Goal: Task Accomplishment & Management: Manage account settings

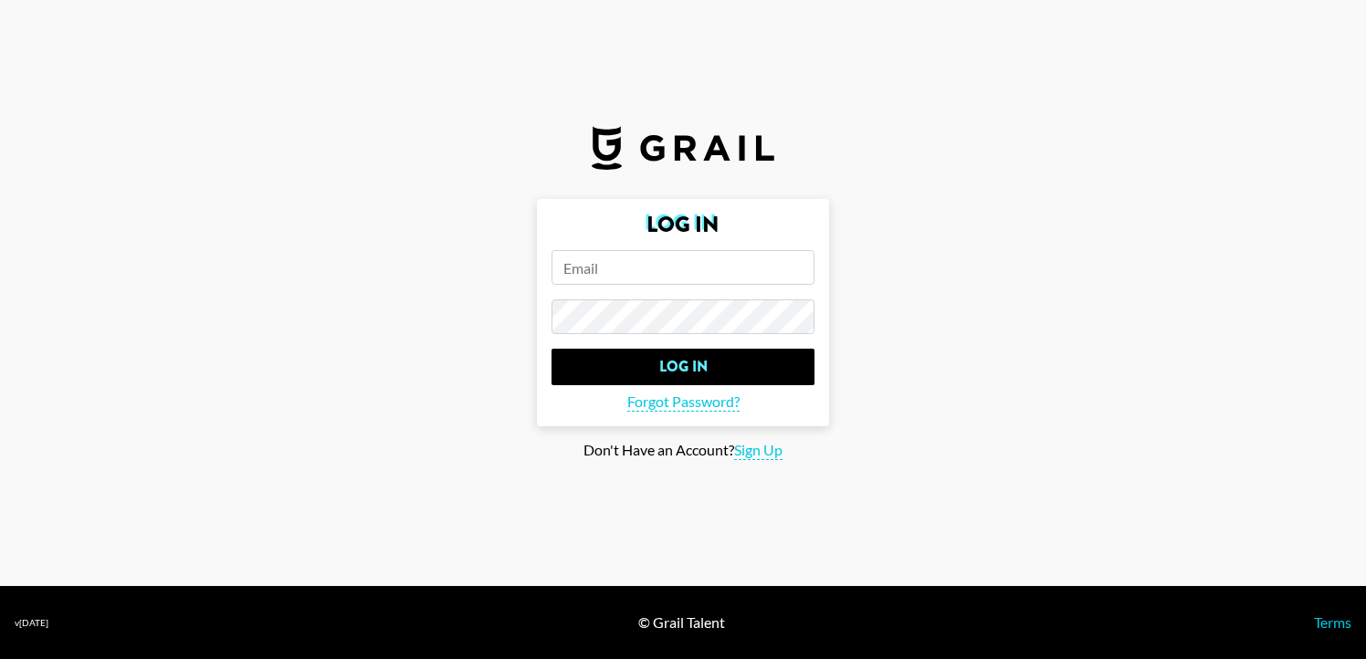
click at [655, 278] on input "email" at bounding box center [682, 267] width 263 height 35
type input "[PERSON_NAME][EMAIL_ADDRESS][DOMAIN_NAME]"
click at [551, 349] on input "Log In" at bounding box center [682, 367] width 263 height 37
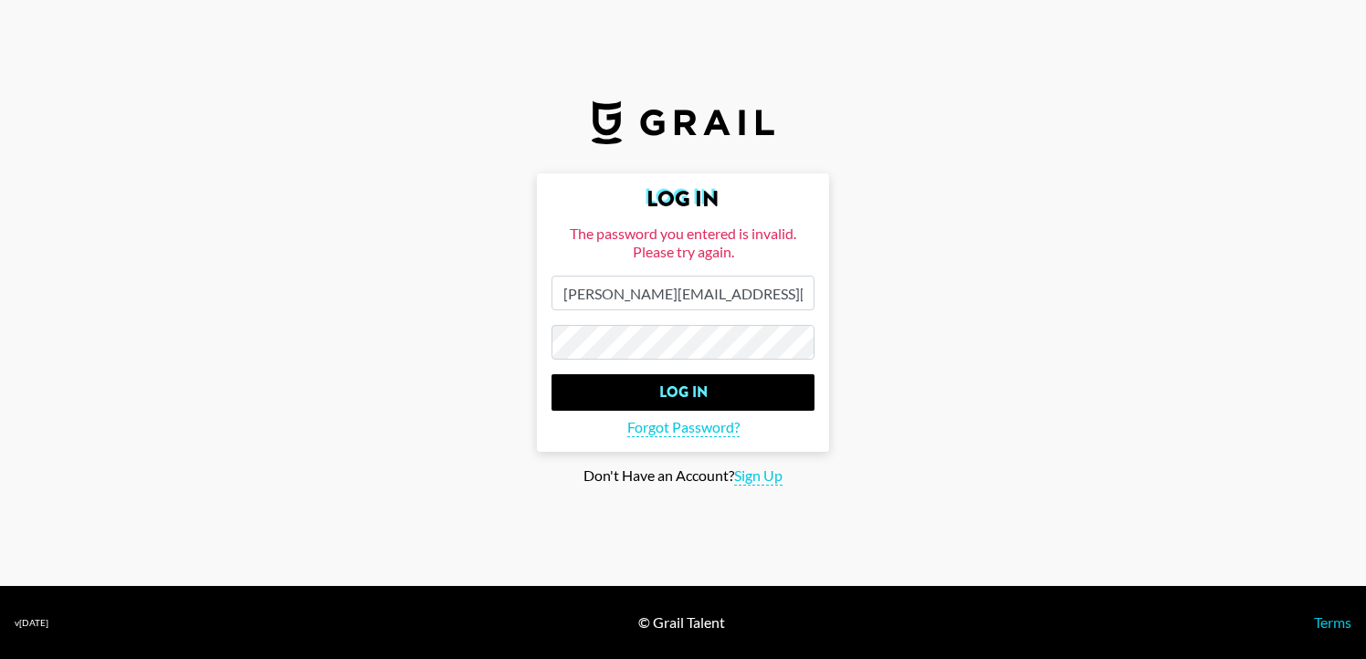
click at [551, 374] on input "Log In" at bounding box center [682, 392] width 263 height 37
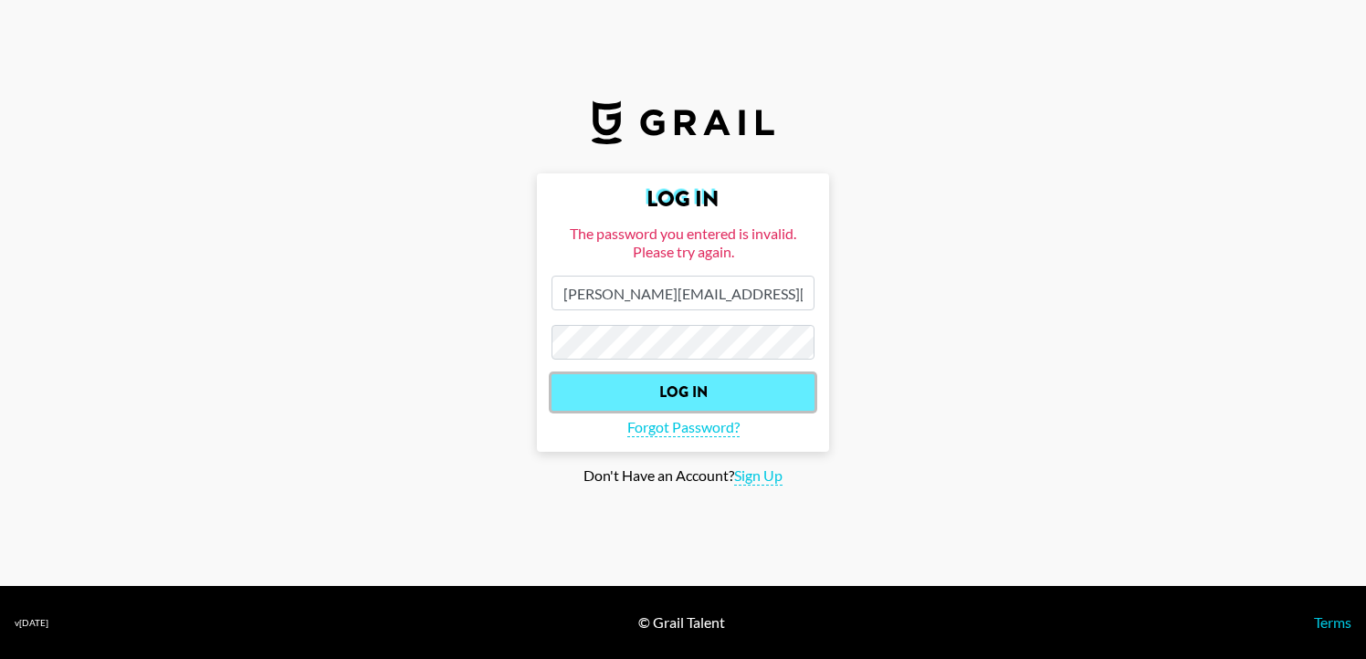
click at [600, 400] on input "Log In" at bounding box center [682, 392] width 263 height 37
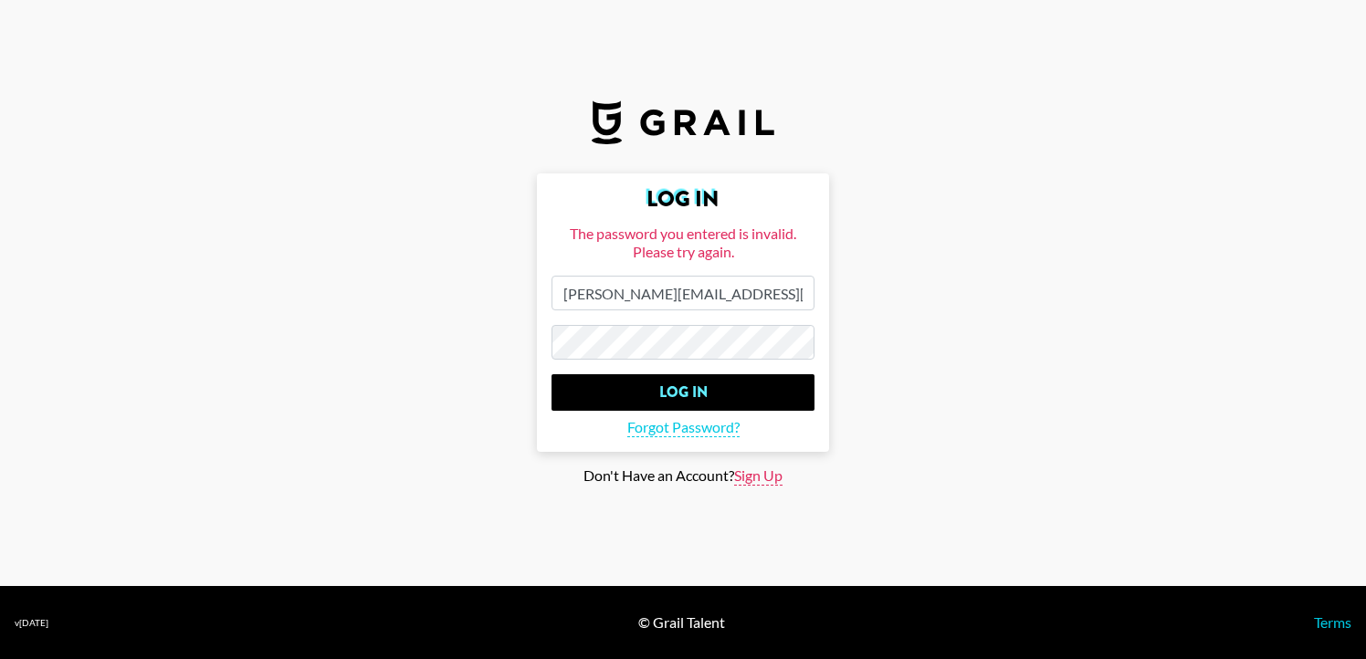
click at [750, 480] on span "Sign Up" at bounding box center [758, 475] width 48 height 19
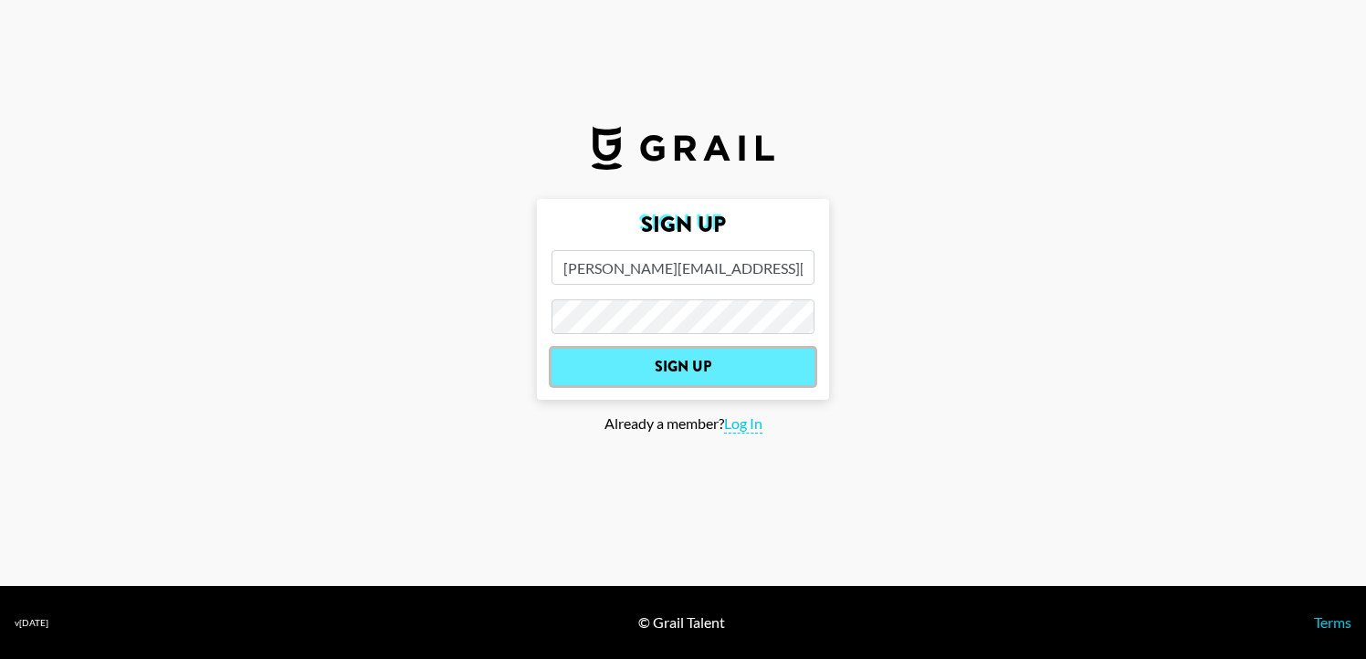
click at [712, 382] on input "Sign Up" at bounding box center [682, 367] width 263 height 37
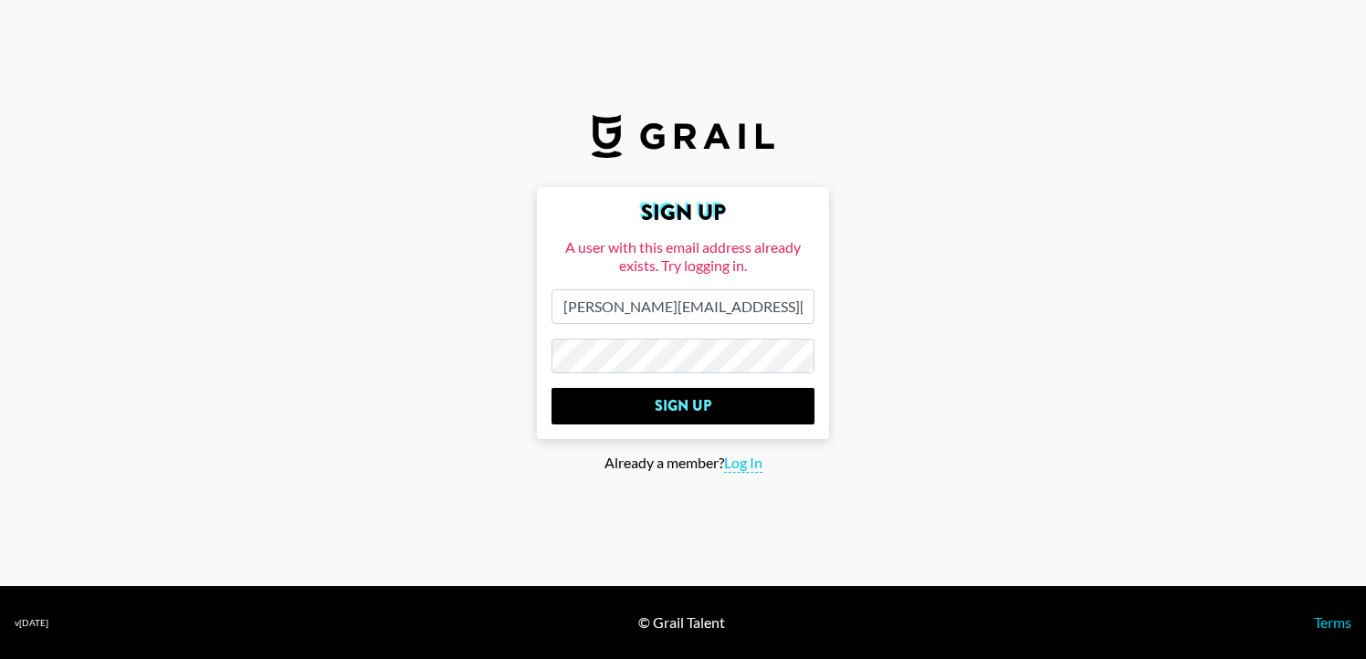
click at [743, 315] on input "[PERSON_NAME][EMAIL_ADDRESS][DOMAIN_NAME]" at bounding box center [682, 306] width 263 height 35
click at [512, 348] on main "Sign Up A user with this email address already exists. Try logging in. [PERSON_…" at bounding box center [683, 330] width 1336 height 286
click at [551, 388] on input "Sign Up" at bounding box center [682, 406] width 263 height 37
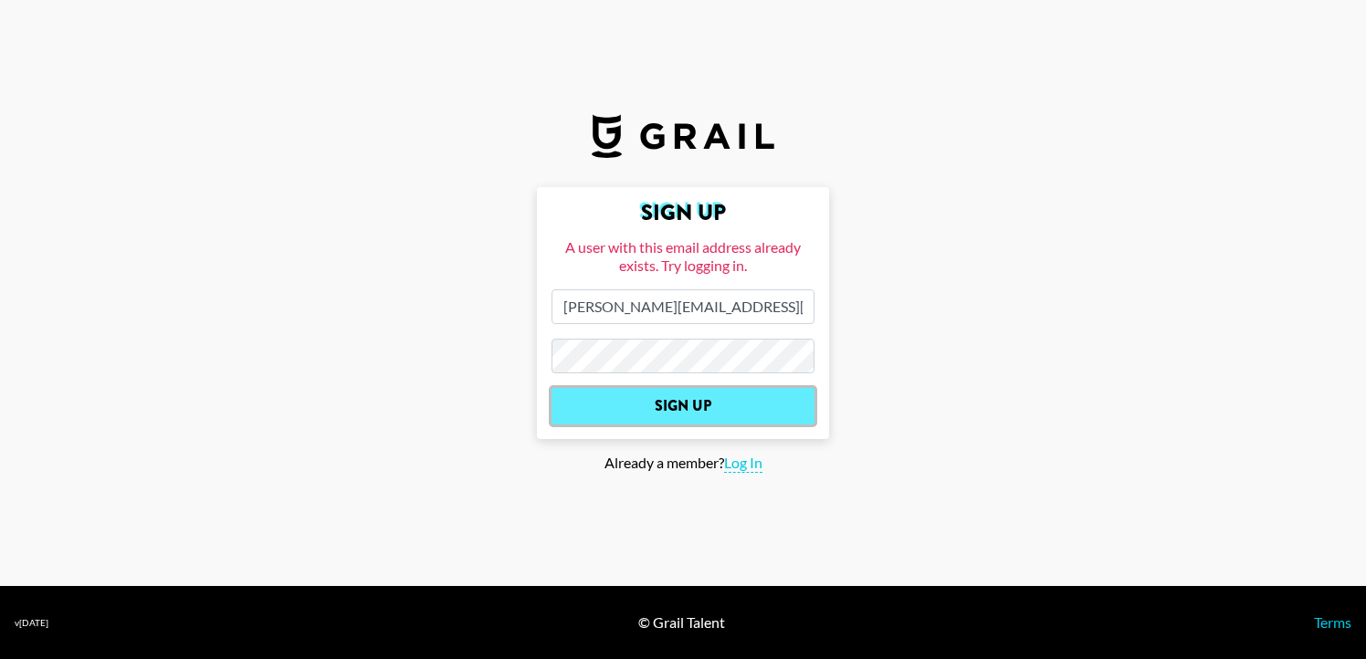
click at [607, 392] on input "Sign Up" at bounding box center [682, 406] width 263 height 37
click at [642, 406] on input "Sign Up" at bounding box center [682, 406] width 263 height 37
click at [690, 403] on input "Sign Up" at bounding box center [682, 406] width 263 height 37
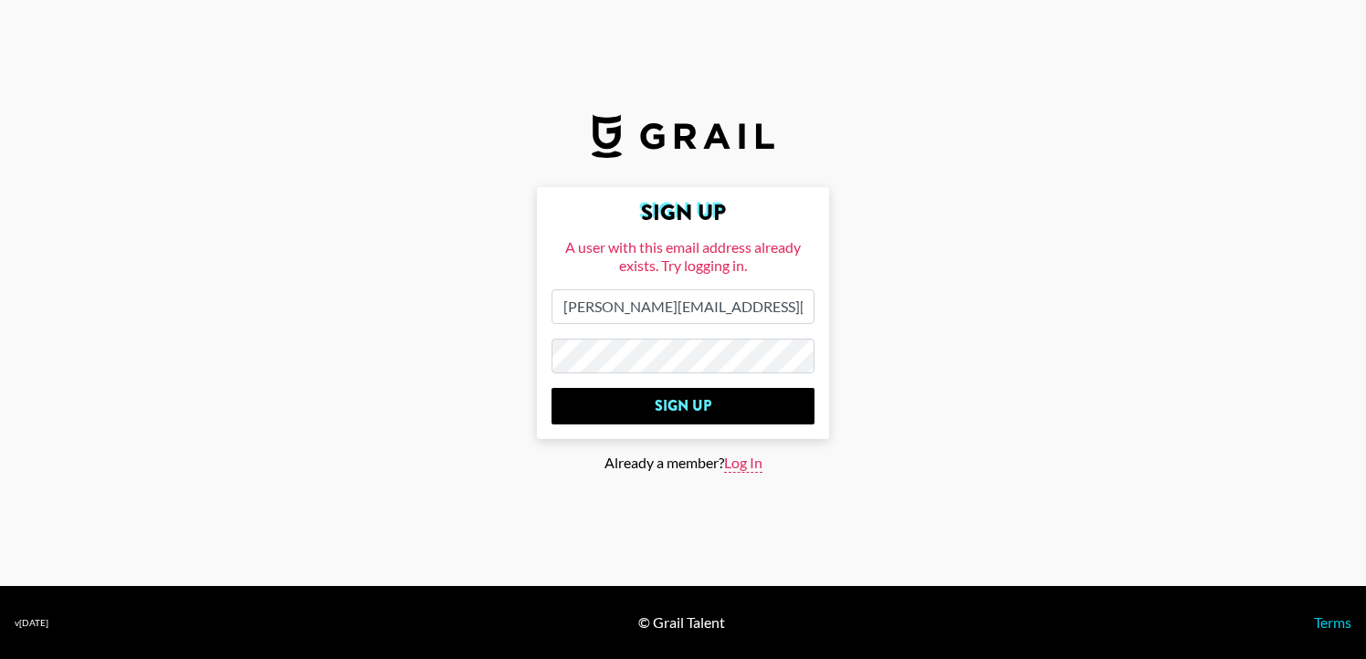
click at [747, 466] on span "Log In" at bounding box center [743, 463] width 38 height 19
type input "Log In"
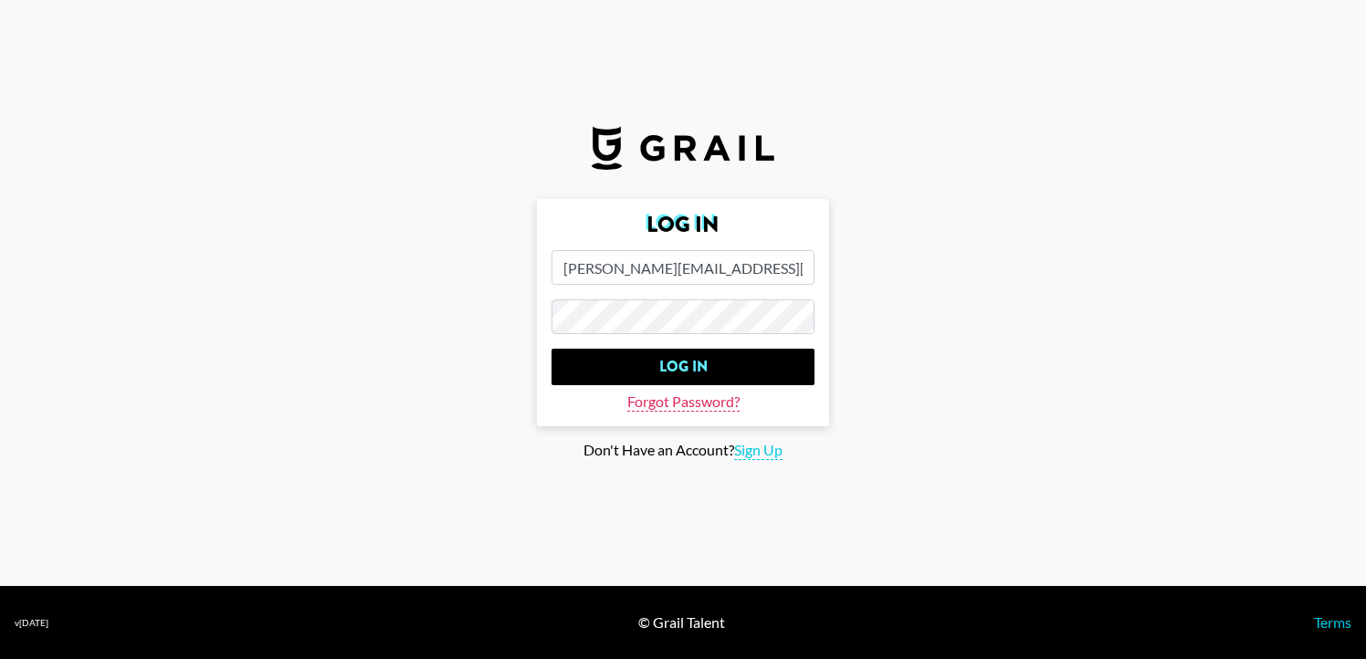
click at [692, 400] on span "Forgot Password?" at bounding box center [683, 402] width 112 height 19
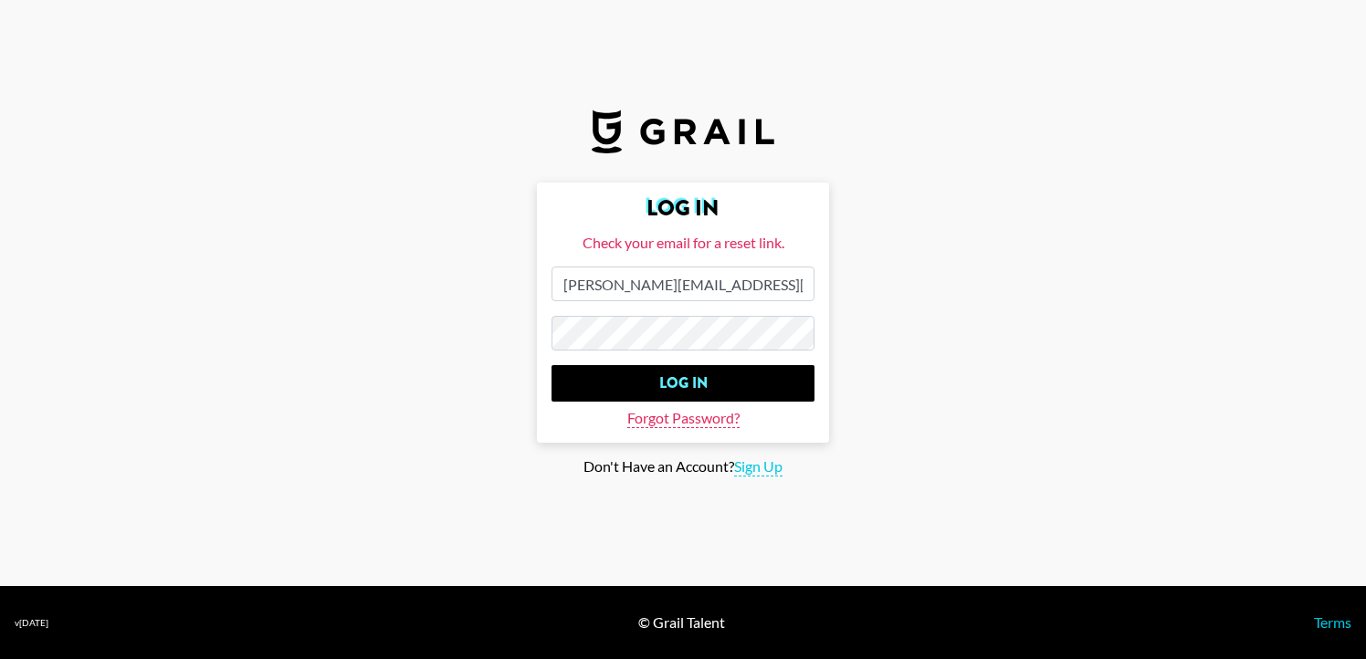
click at [668, 420] on span "Forgot Password?" at bounding box center [683, 418] width 112 height 19
click at [659, 424] on span "Forgot Password?" at bounding box center [683, 418] width 112 height 19
click at [612, 424] on form "Log In Check your email for a reset link. [PERSON_NAME][EMAIL_ADDRESS][DOMAIN_N…" at bounding box center [683, 313] width 292 height 260
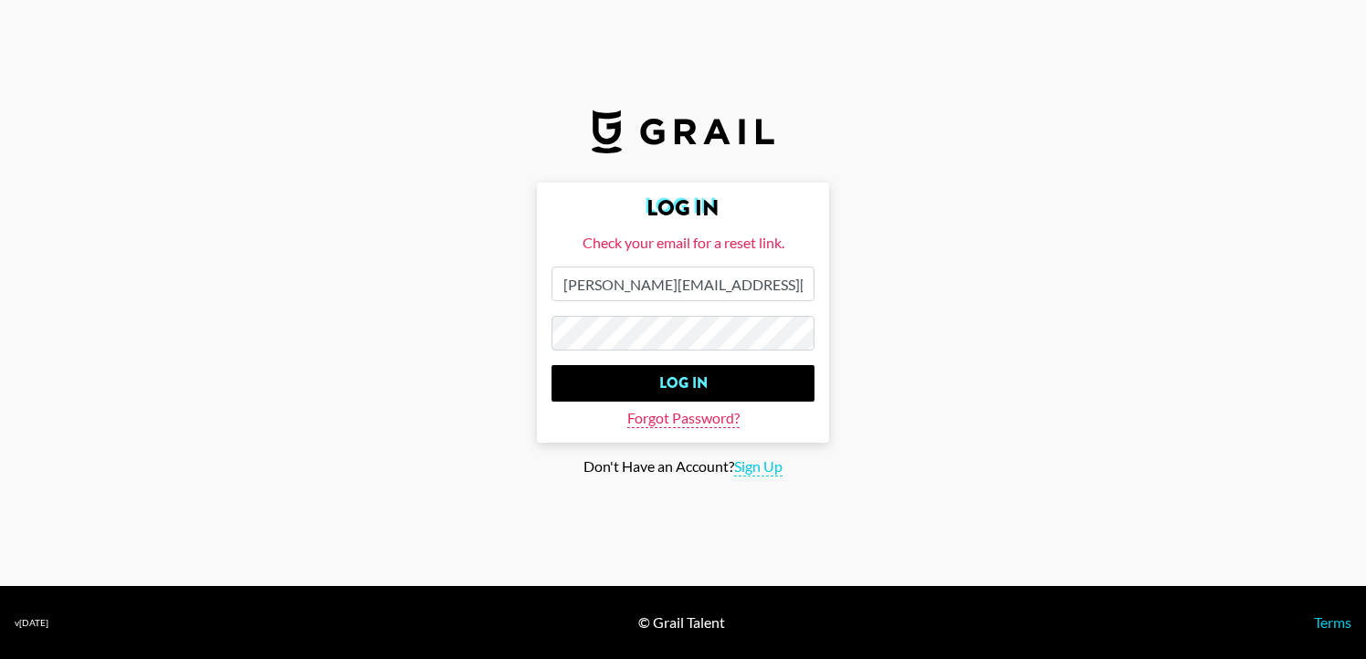
click at [659, 423] on span "Forgot Password?" at bounding box center [683, 418] width 112 height 19
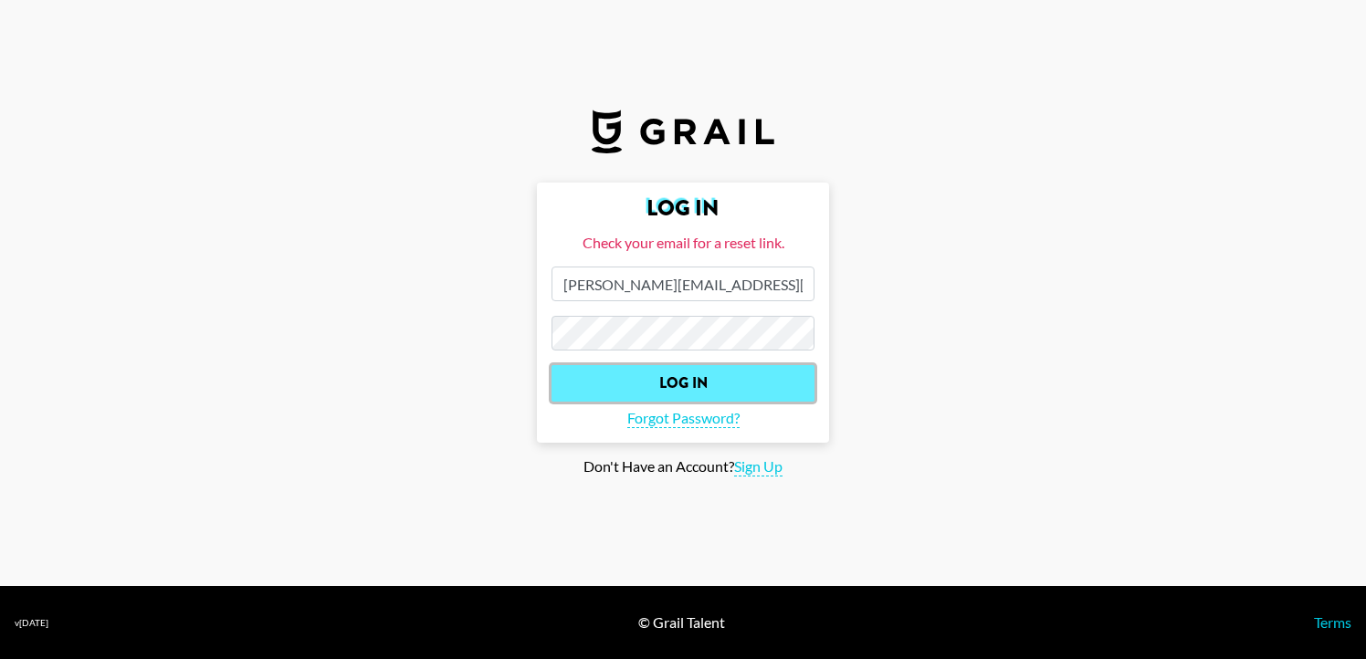
click at [682, 376] on input "Log In" at bounding box center [682, 383] width 263 height 37
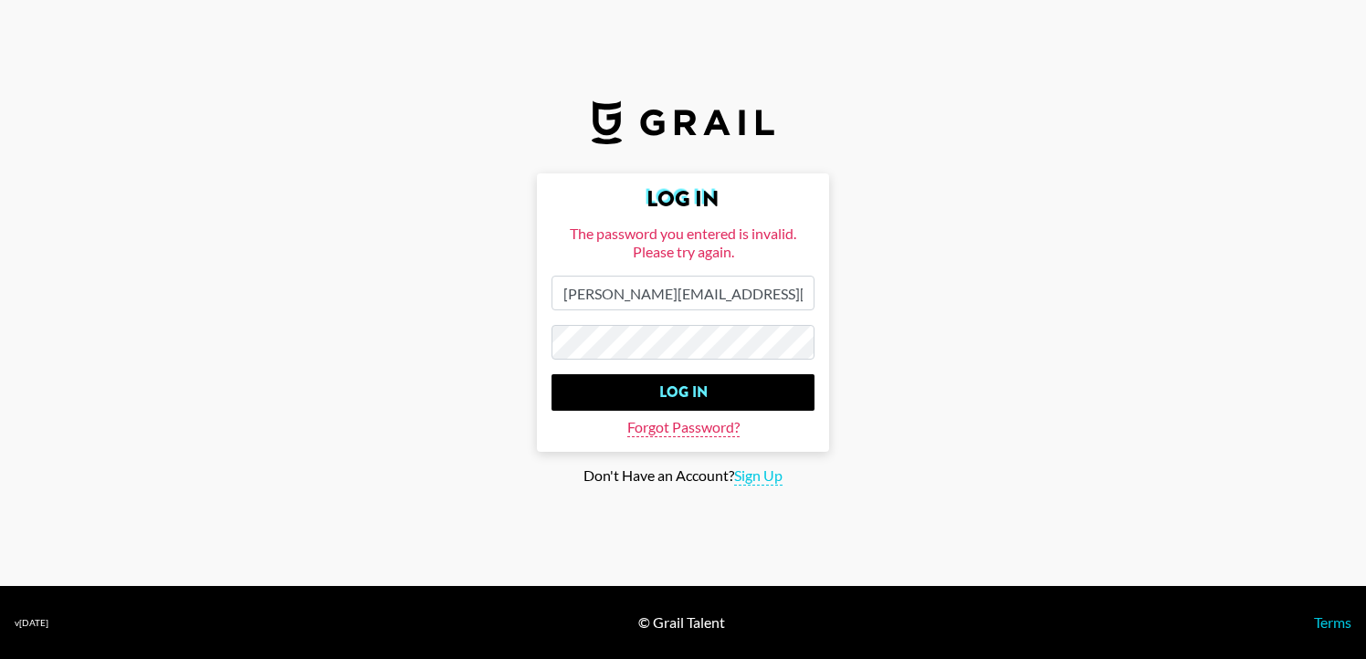
click at [685, 427] on span "Forgot Password?" at bounding box center [683, 427] width 112 height 19
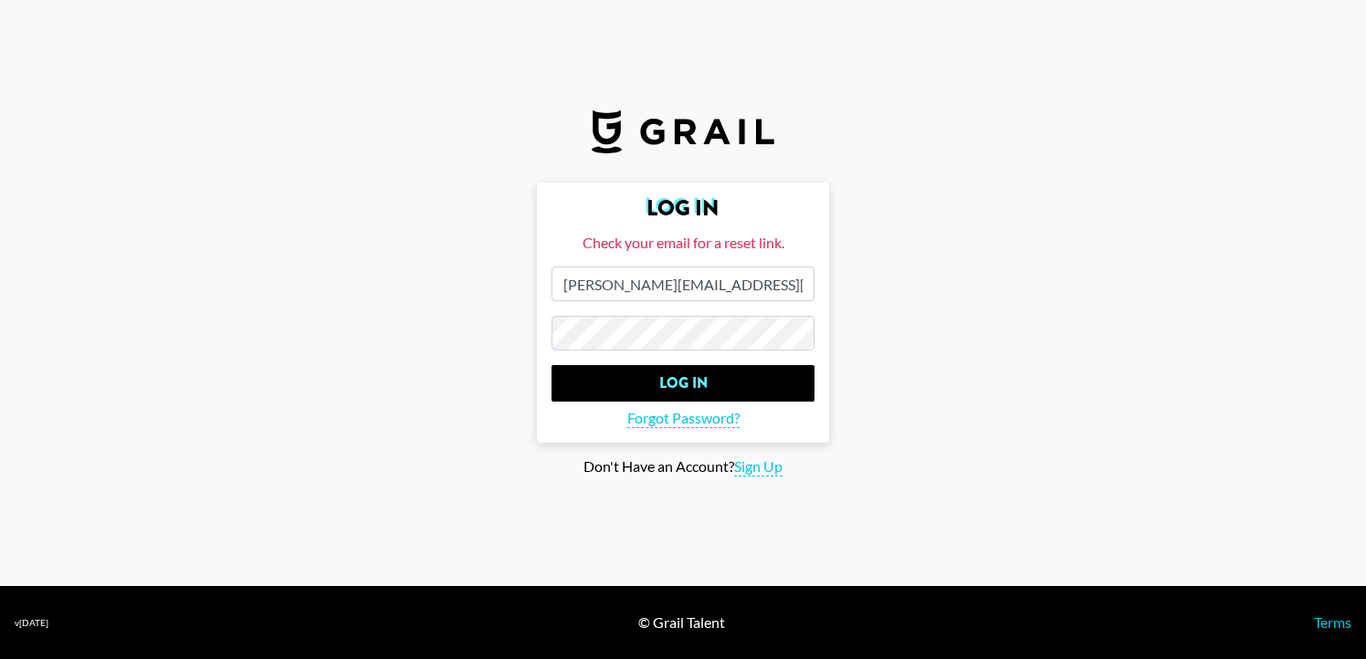
click at [521, 345] on main "Log In Check your email for a reset link. [PERSON_NAME][EMAIL_ADDRESS][DOMAIN_N…" at bounding box center [683, 330] width 1336 height 294
click at [489, 327] on main "Log In Check your email for a reset link. [PERSON_NAME][EMAIL_ADDRESS][DOMAIN_N…" at bounding box center [683, 330] width 1336 height 294
click at [685, 412] on span "Forgot Password?" at bounding box center [683, 418] width 112 height 19
click at [685, 424] on span "Forgot Password?" at bounding box center [683, 418] width 112 height 19
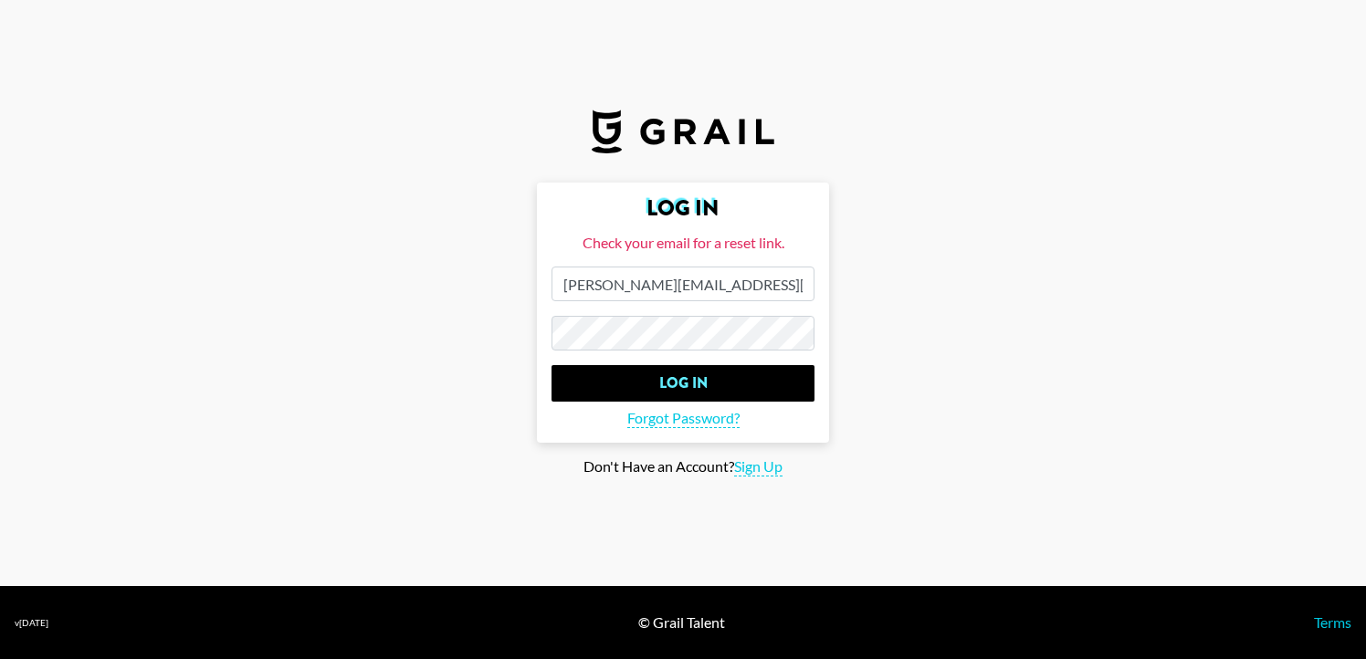
click at [355, 434] on main "Log In Check your email for a reset link. [PERSON_NAME][EMAIL_ADDRESS][DOMAIN_N…" at bounding box center [683, 330] width 1336 height 294
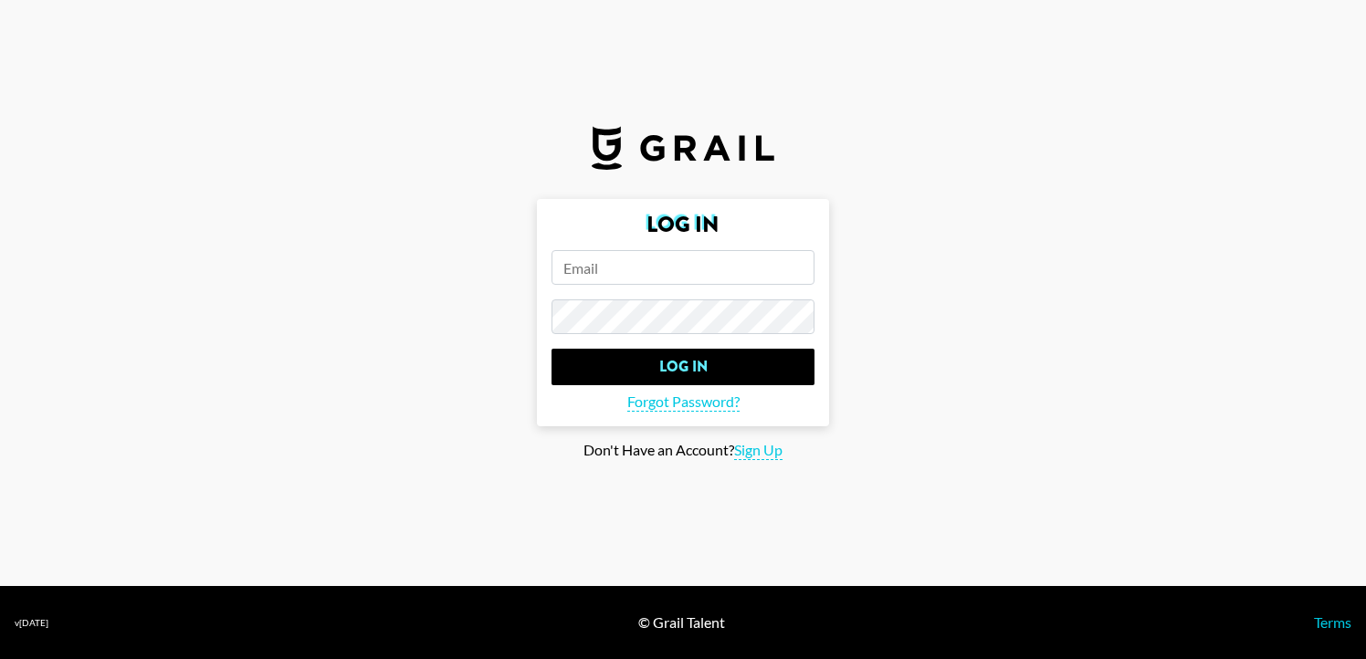
click at [620, 267] on input "email" at bounding box center [682, 267] width 263 height 35
click at [681, 403] on span "Forgot Password?" at bounding box center [683, 402] width 112 height 19
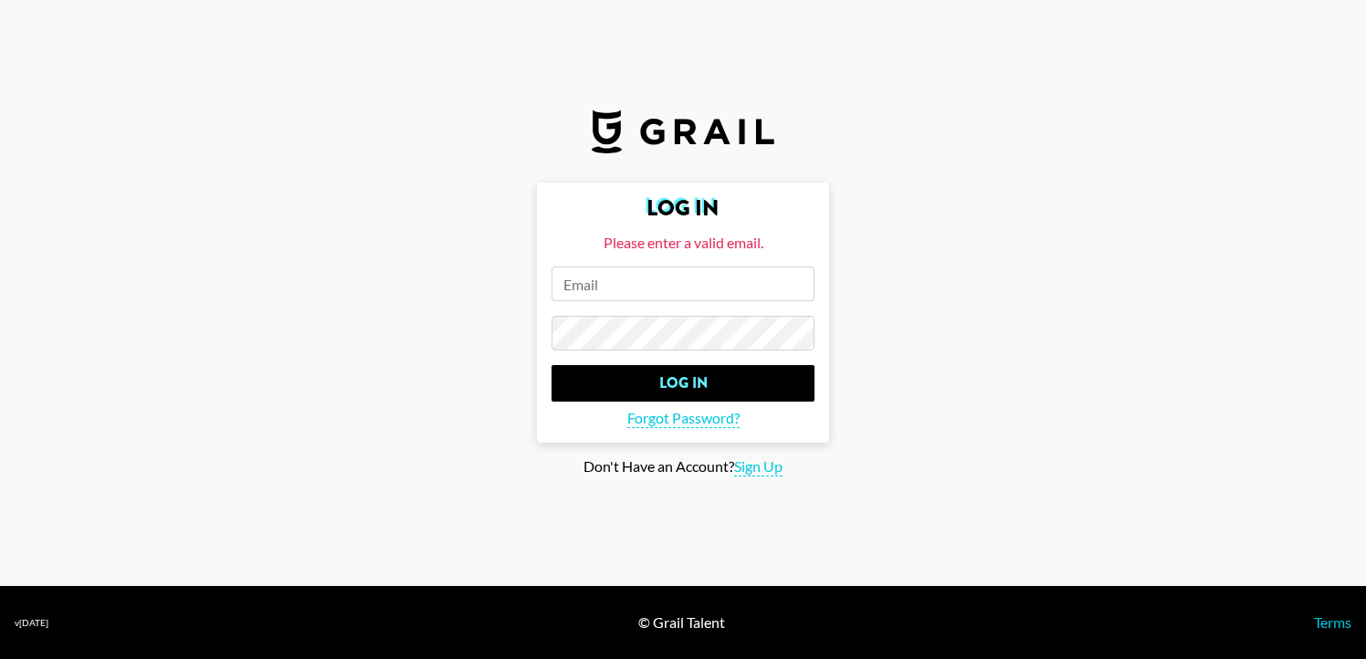
click at [683, 297] on input "email" at bounding box center [682, 284] width 263 height 35
type input "[PERSON_NAME][EMAIL_ADDRESS][DOMAIN_NAME]"
click at [813, 425] on form "Log In Please enter a valid email. david@alamo-records.com Log In Forgot Passwo…" at bounding box center [683, 313] width 292 height 260
click at [716, 414] on span "Forgot Password?" at bounding box center [683, 418] width 112 height 19
click at [675, 424] on span "Forgot Password?" at bounding box center [683, 418] width 112 height 19
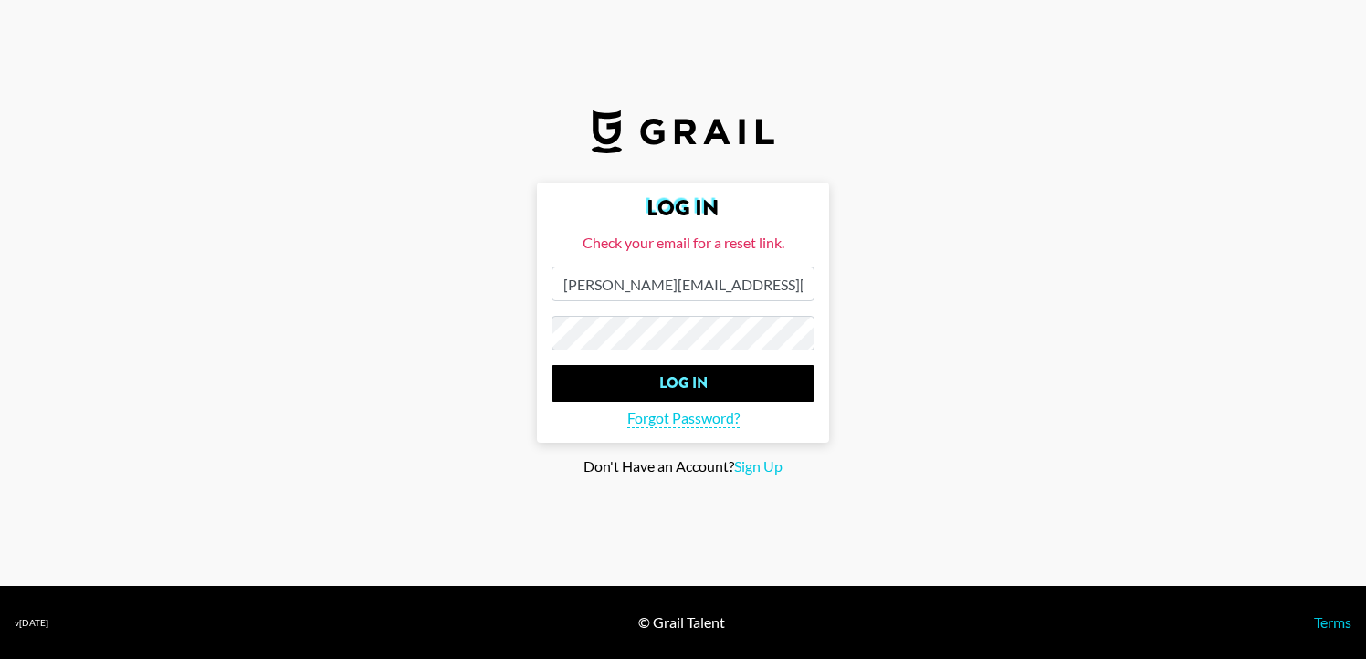
click at [759, 285] on input "[PERSON_NAME][EMAIL_ADDRESS][DOMAIN_NAME]" at bounding box center [682, 284] width 263 height 35
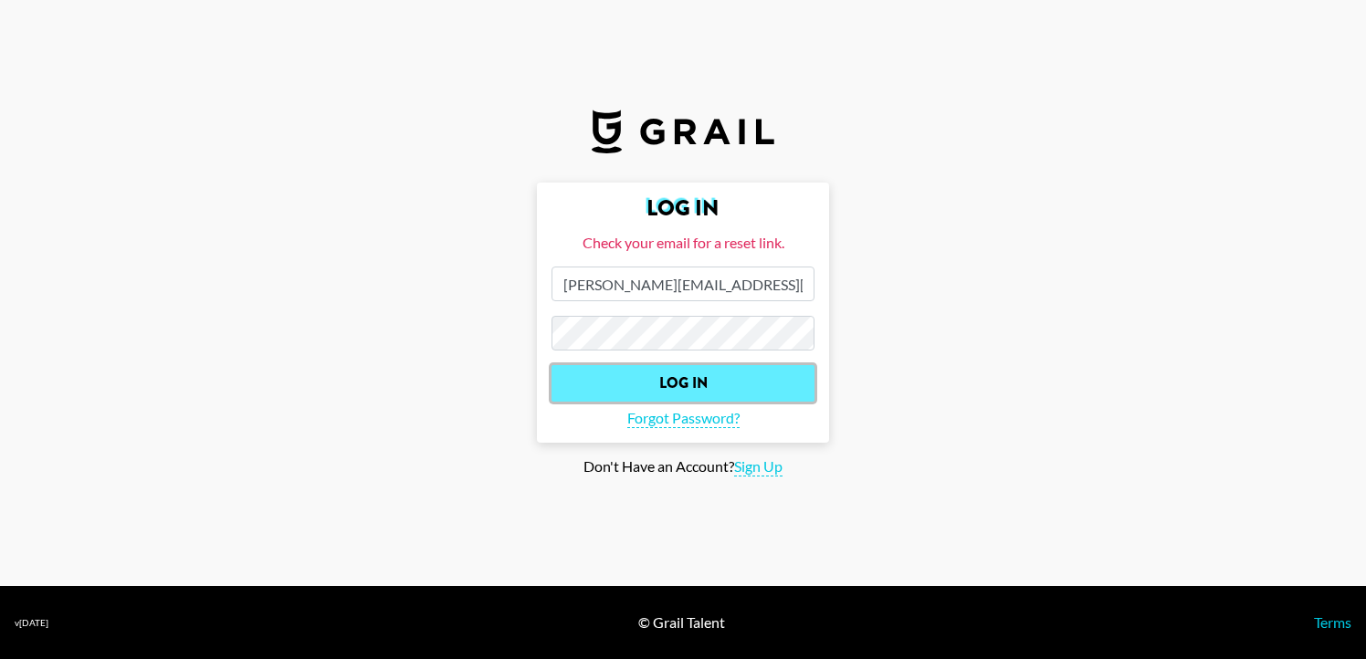
click at [654, 386] on input "Log In" at bounding box center [682, 383] width 263 height 37
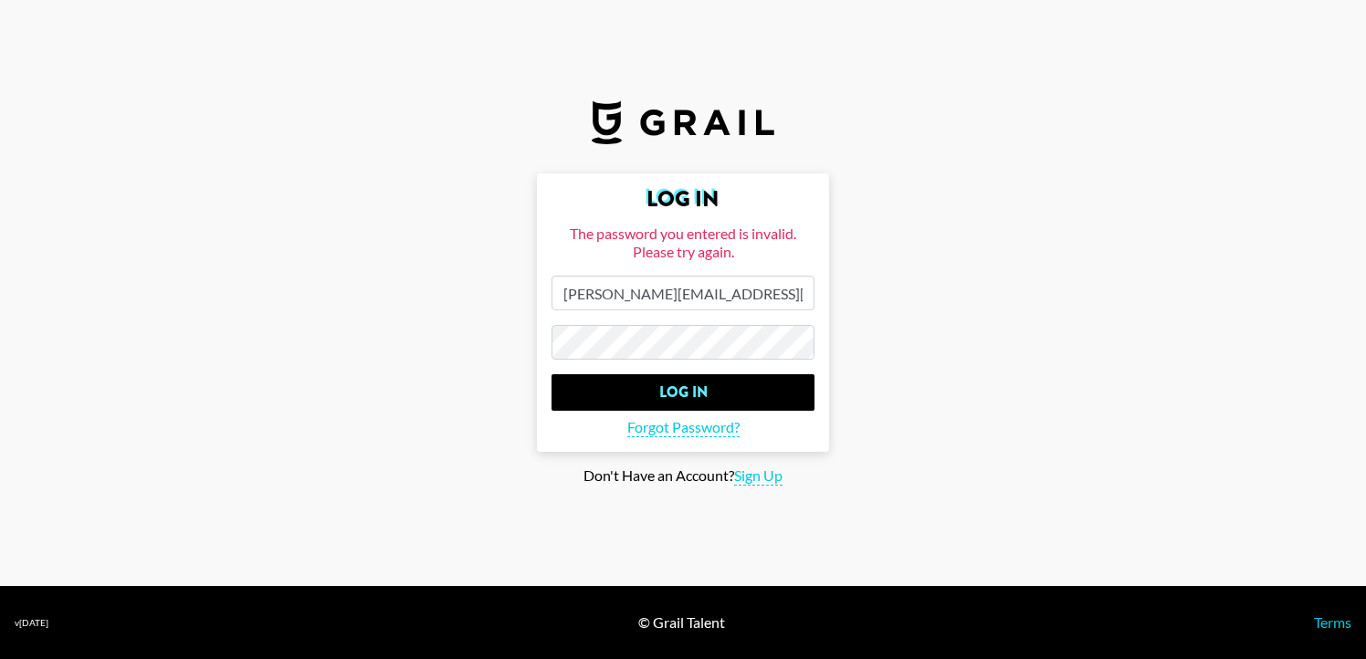
click at [467, 336] on main "Log In The password you entered is invalid. Please try again. david@alamo-recor…" at bounding box center [683, 329] width 1336 height 312
click at [712, 430] on span "Forgot Password?" at bounding box center [683, 427] width 112 height 19
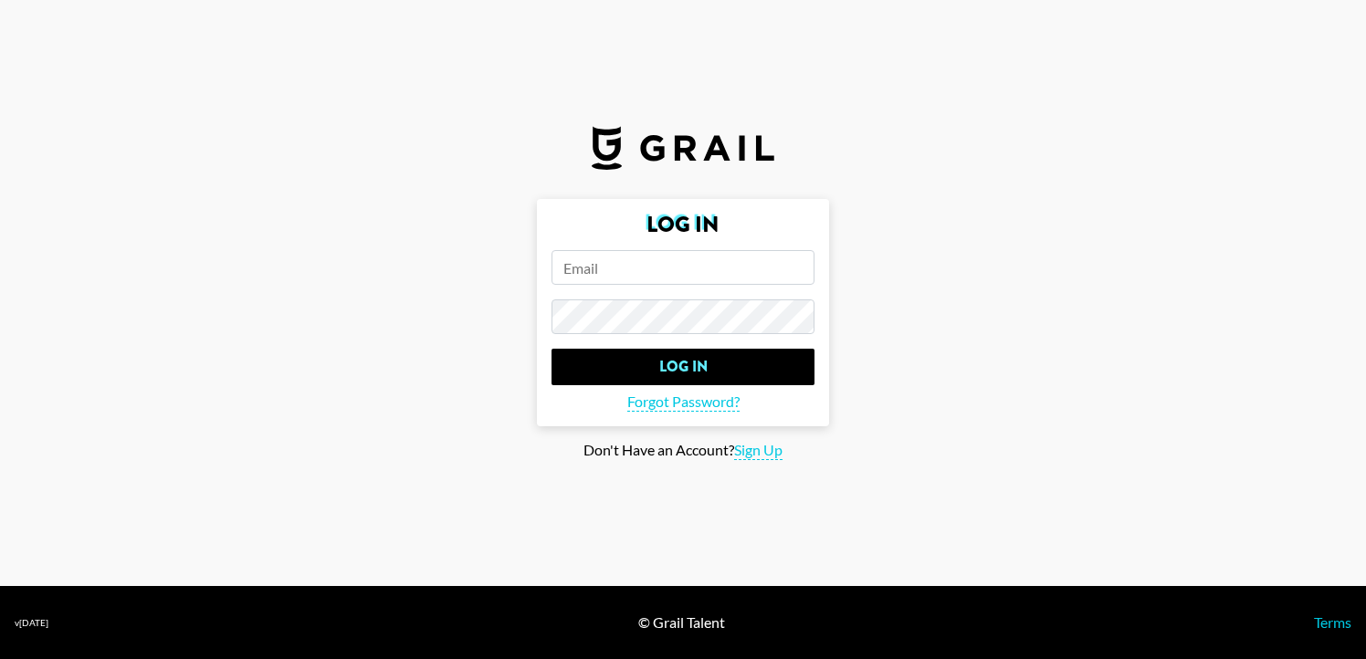
click at [624, 278] on input "email" at bounding box center [682, 267] width 263 height 35
type input "[PERSON_NAME][EMAIL_ADDRESS][DOMAIN_NAME]"
click at [551, 349] on input "Log In" at bounding box center [682, 367] width 263 height 37
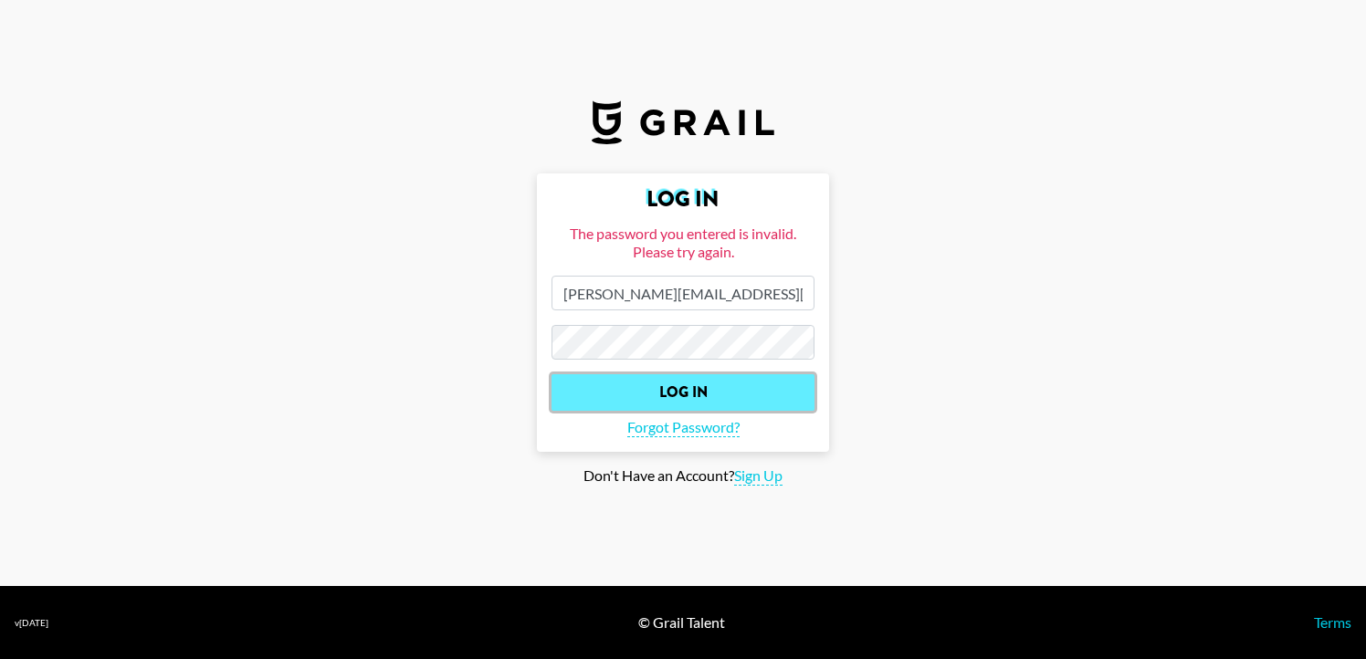
click at [675, 398] on input "Log In" at bounding box center [682, 392] width 263 height 37
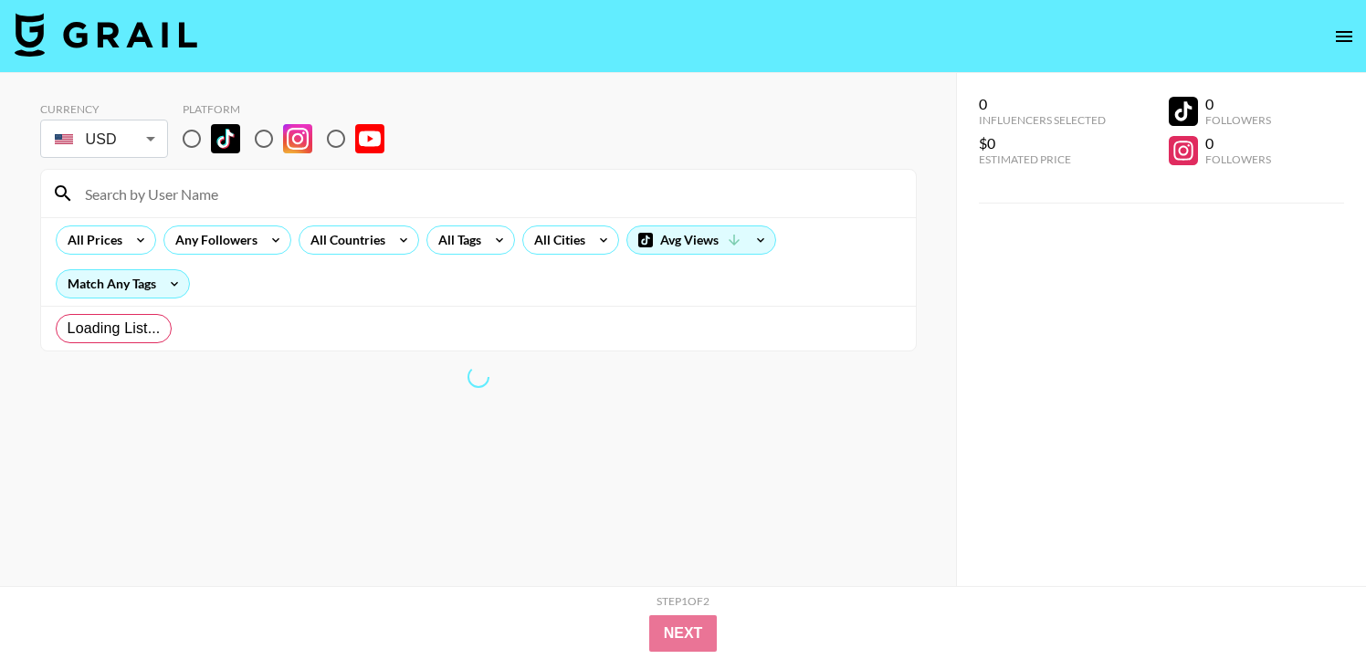
radio input "true"
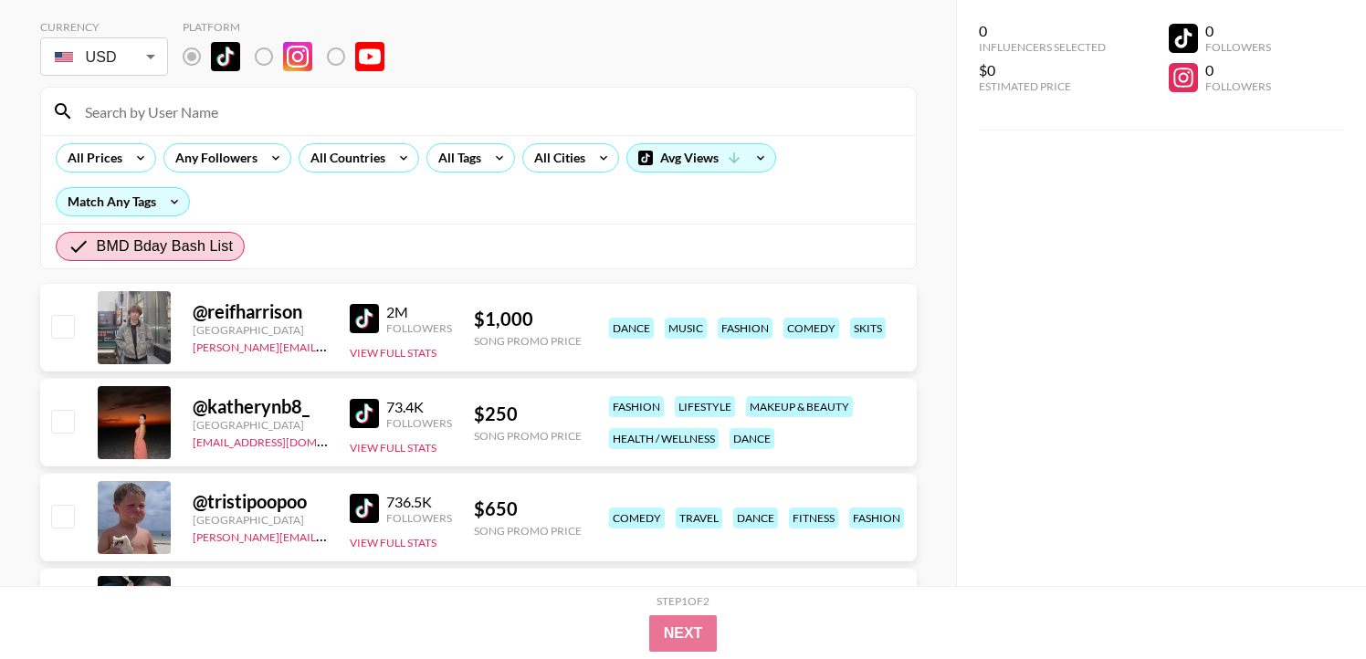
scroll to position [77, 0]
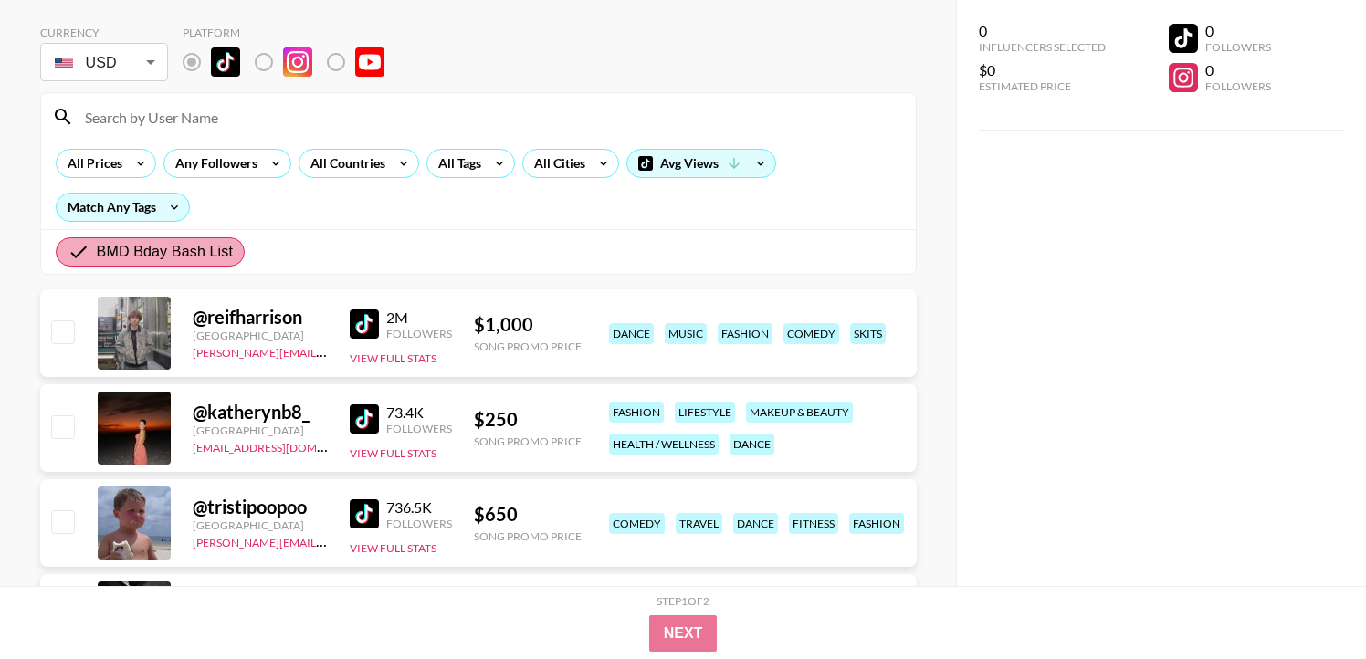
click at [163, 250] on span "BMD Bday Bash List" at bounding box center [165, 252] width 136 height 22
click at [97, 250] on input "BMD Bday Bash List" at bounding box center [82, 252] width 29 height 22
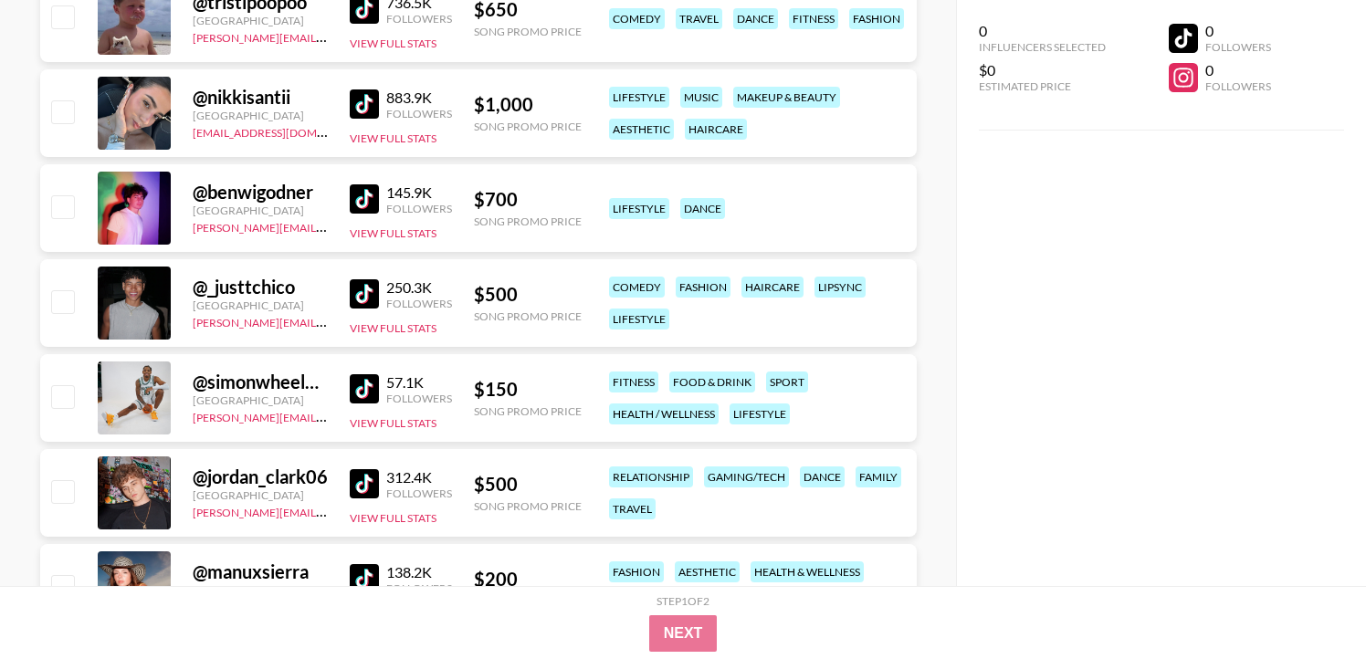
scroll to position [595, 0]
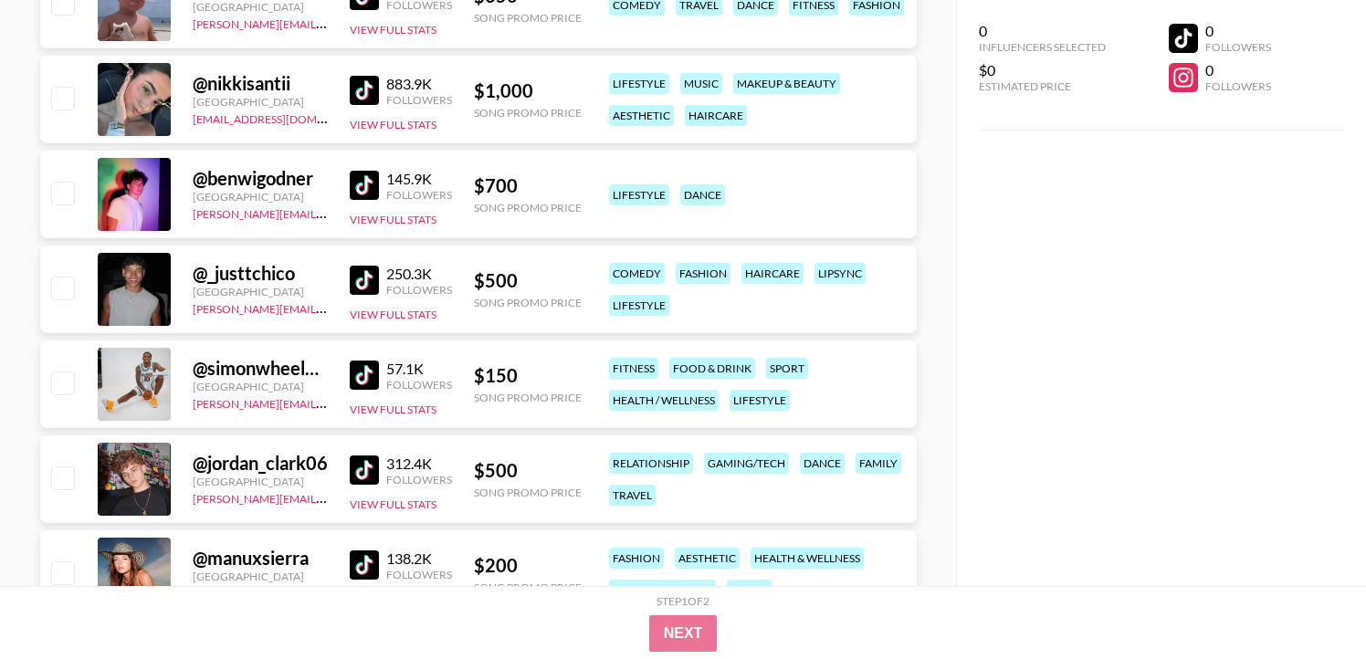
click at [146, 384] on div at bounding box center [134, 384] width 73 height 73
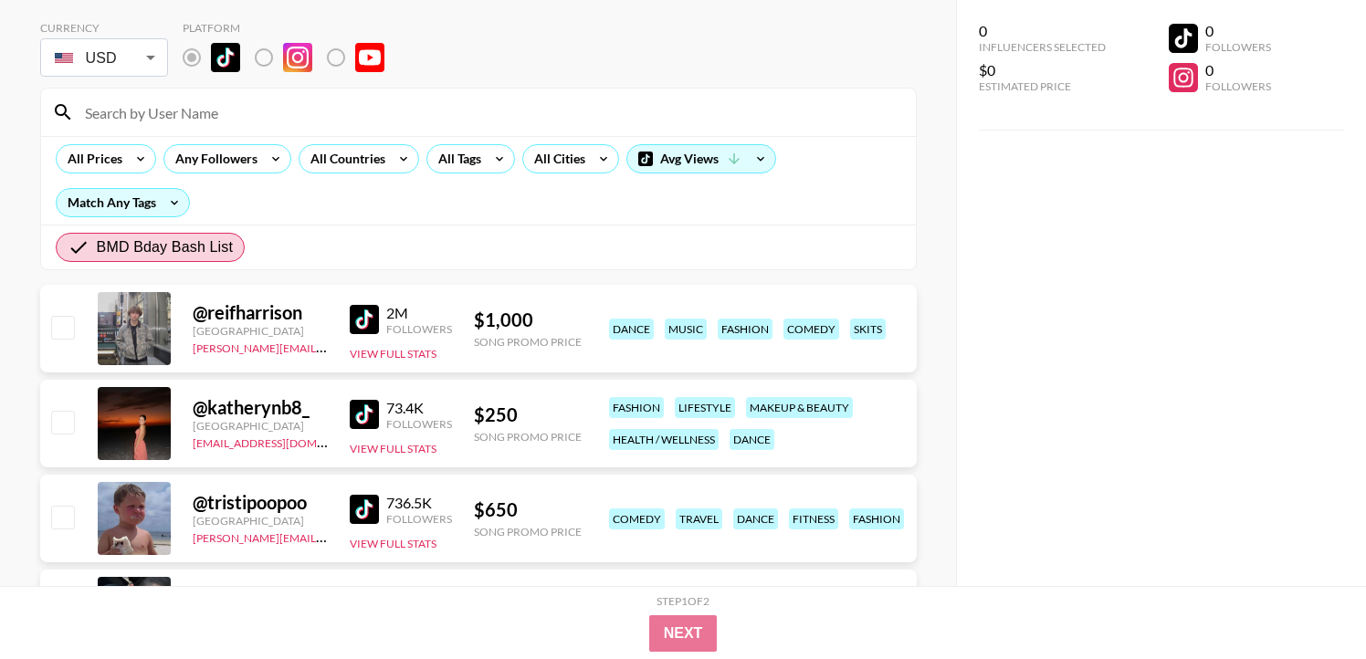
scroll to position [80, 0]
click at [406, 351] on button "View Full Stats" at bounding box center [393, 355] width 87 height 14
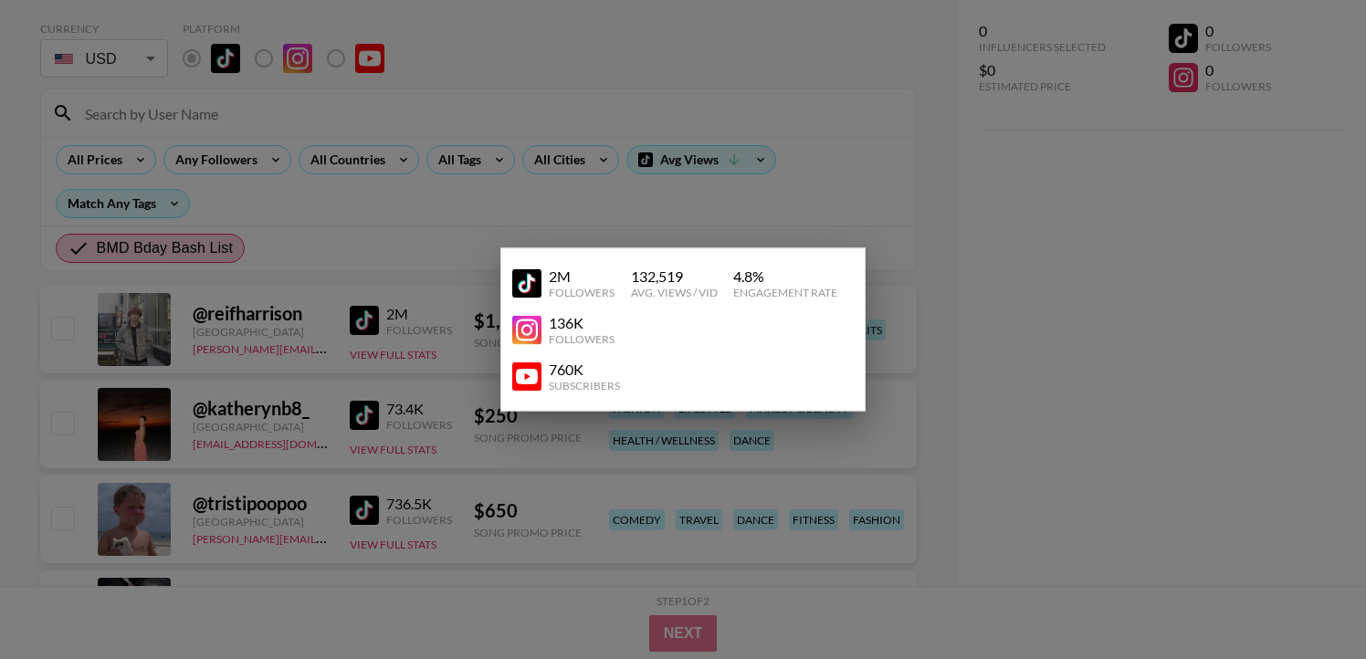
click at [632, 214] on div at bounding box center [683, 329] width 1366 height 659
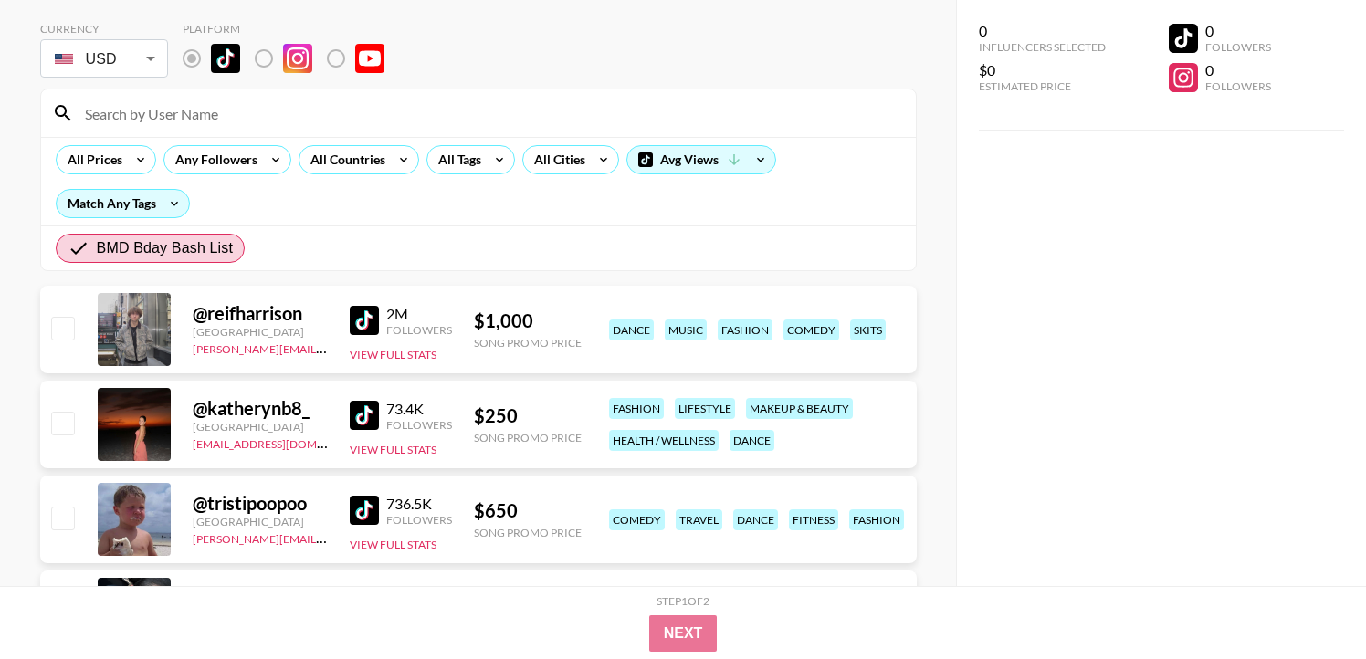
click at [222, 311] on div "@ reifharrison" at bounding box center [260, 313] width 135 height 23
click at [136, 333] on div at bounding box center [134, 329] width 73 height 73
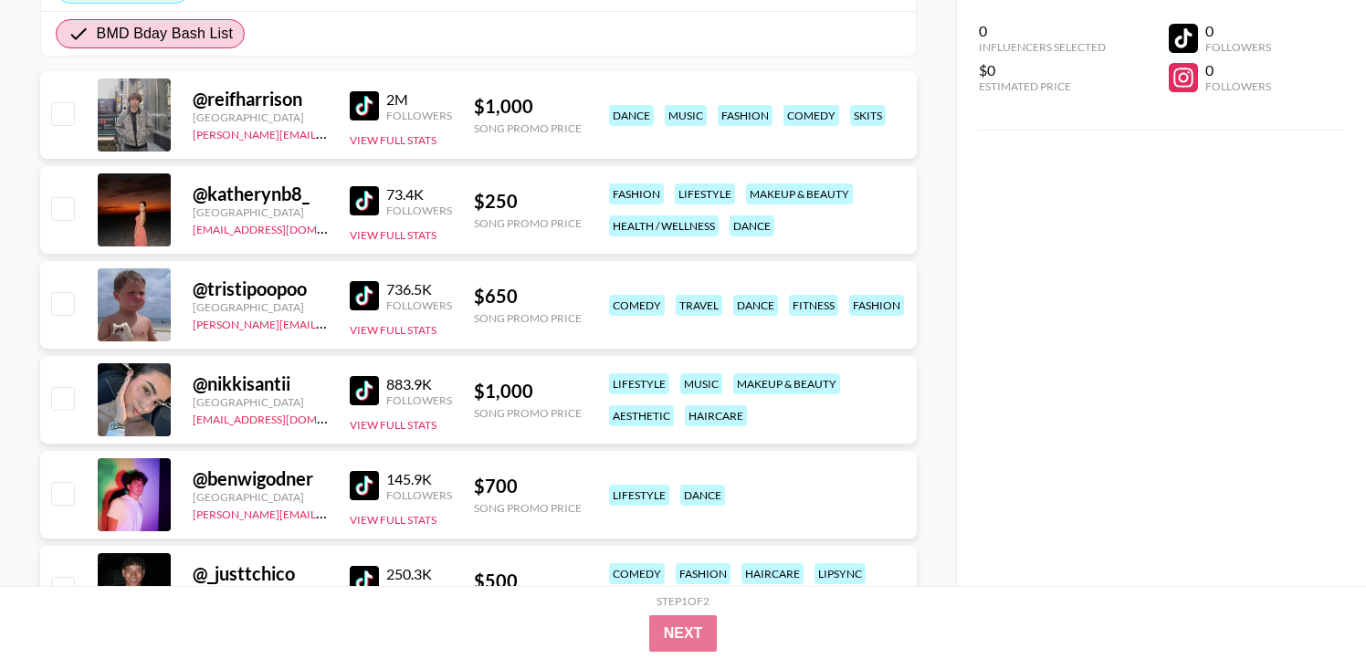
scroll to position [313, 0]
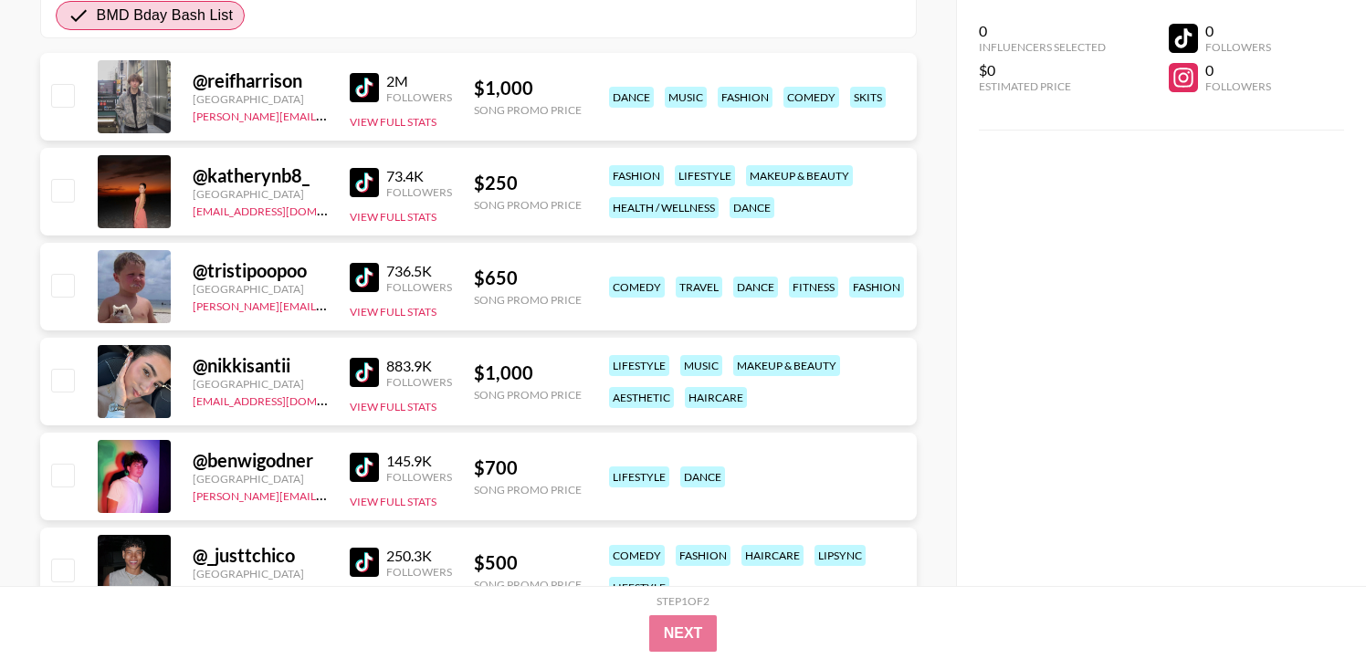
click at [347, 271] on div "@ tristipoopoo United States brianna.gorski@grail-talent.com 736.5K Followers V…" at bounding box center [478, 287] width 876 height 88
click at [365, 272] on img at bounding box center [364, 277] width 29 height 29
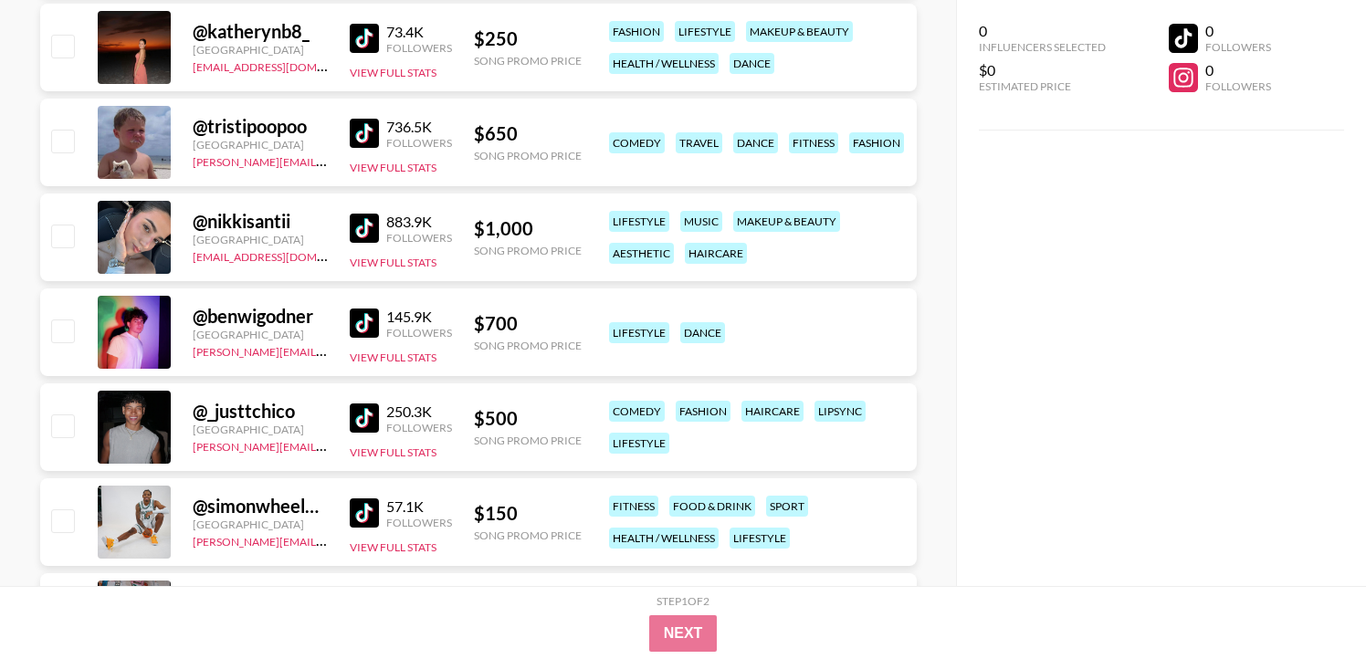
scroll to position [475, 0]
